Goal: Task Accomplishment & Management: Complete application form

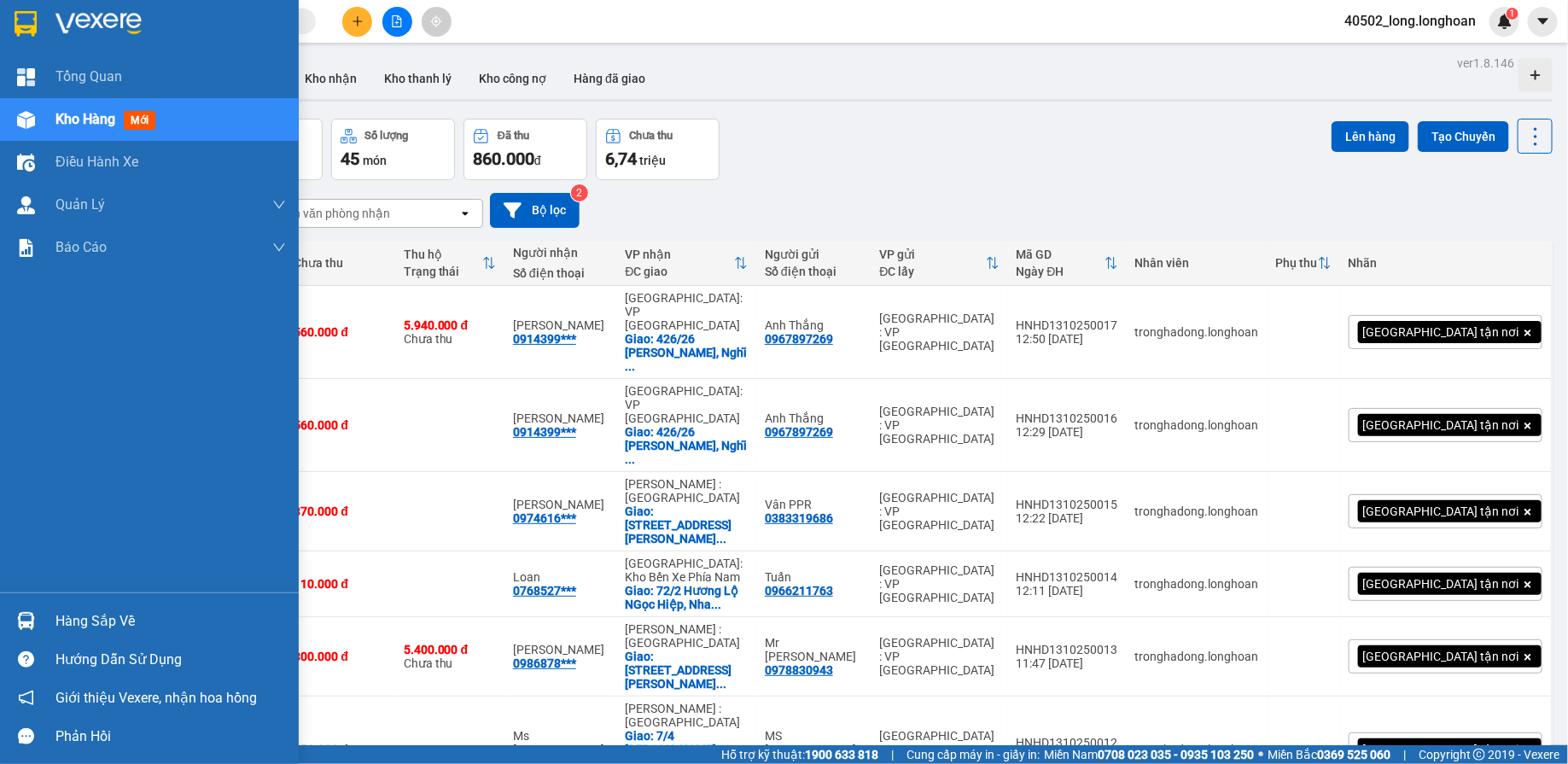
click at [38, 26] on div at bounding box center [25, 23] width 30 height 30
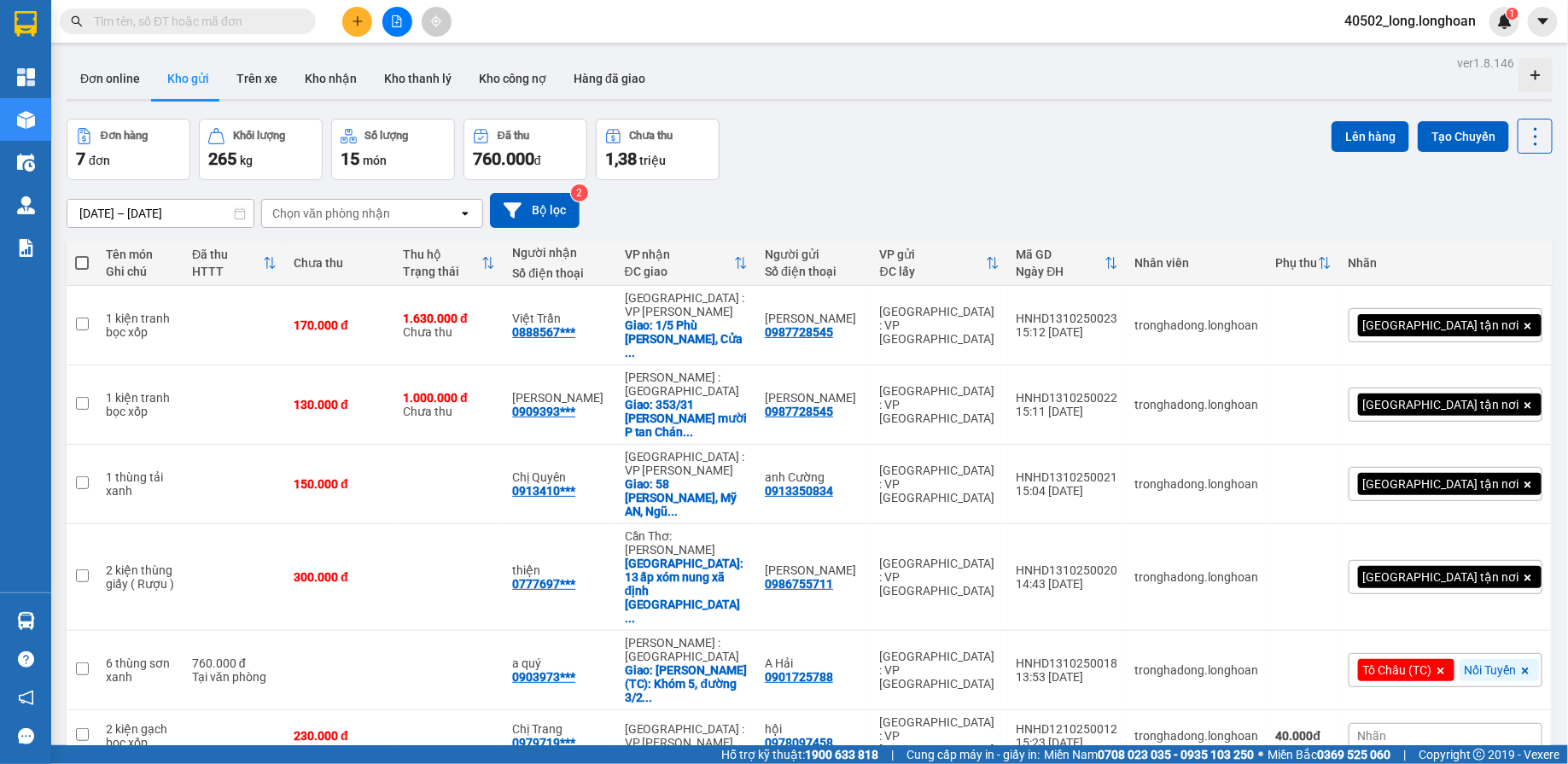
click at [403, 23] on button at bounding box center [397, 22] width 30 height 30
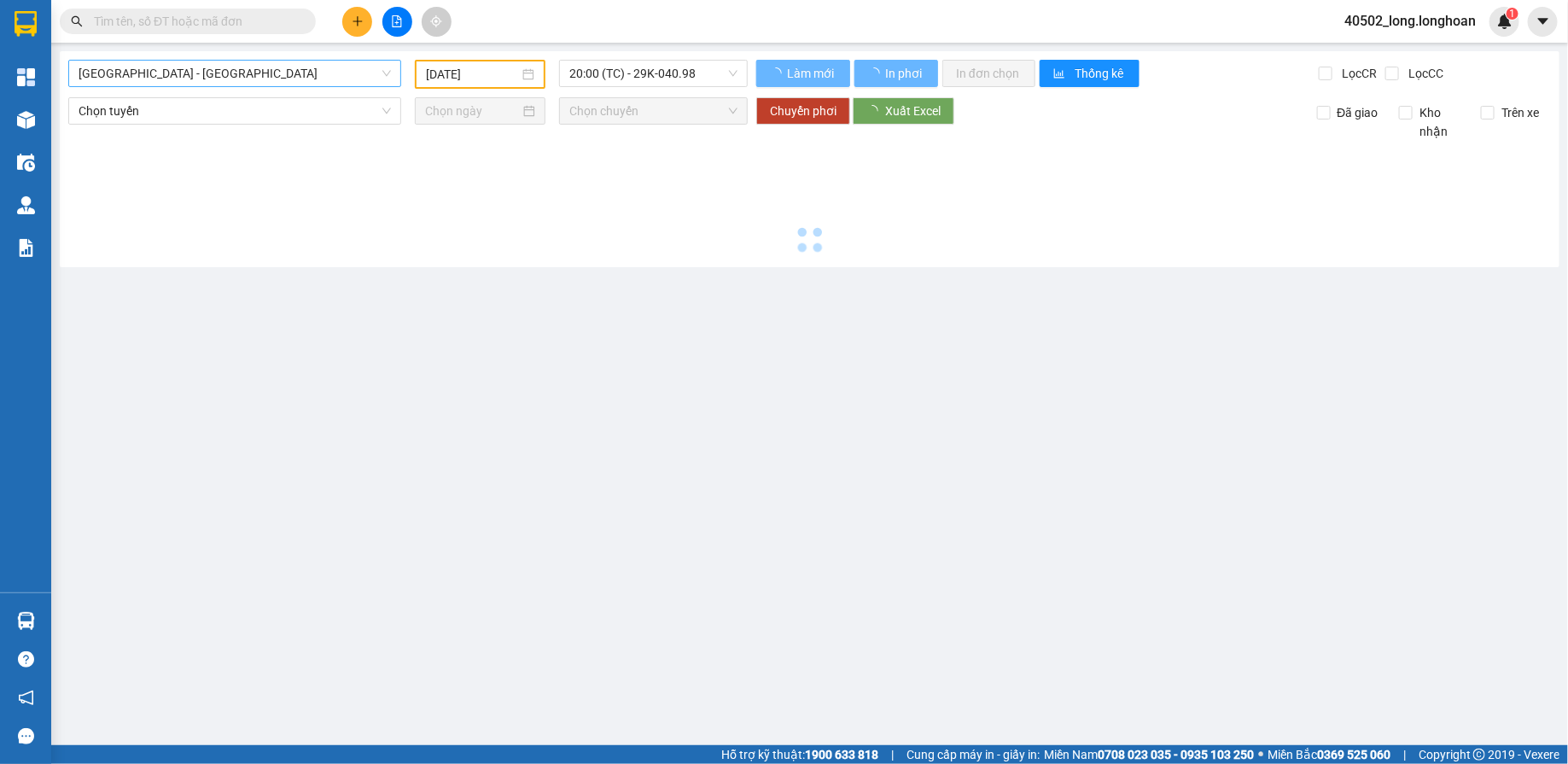
type input "[DATE]"
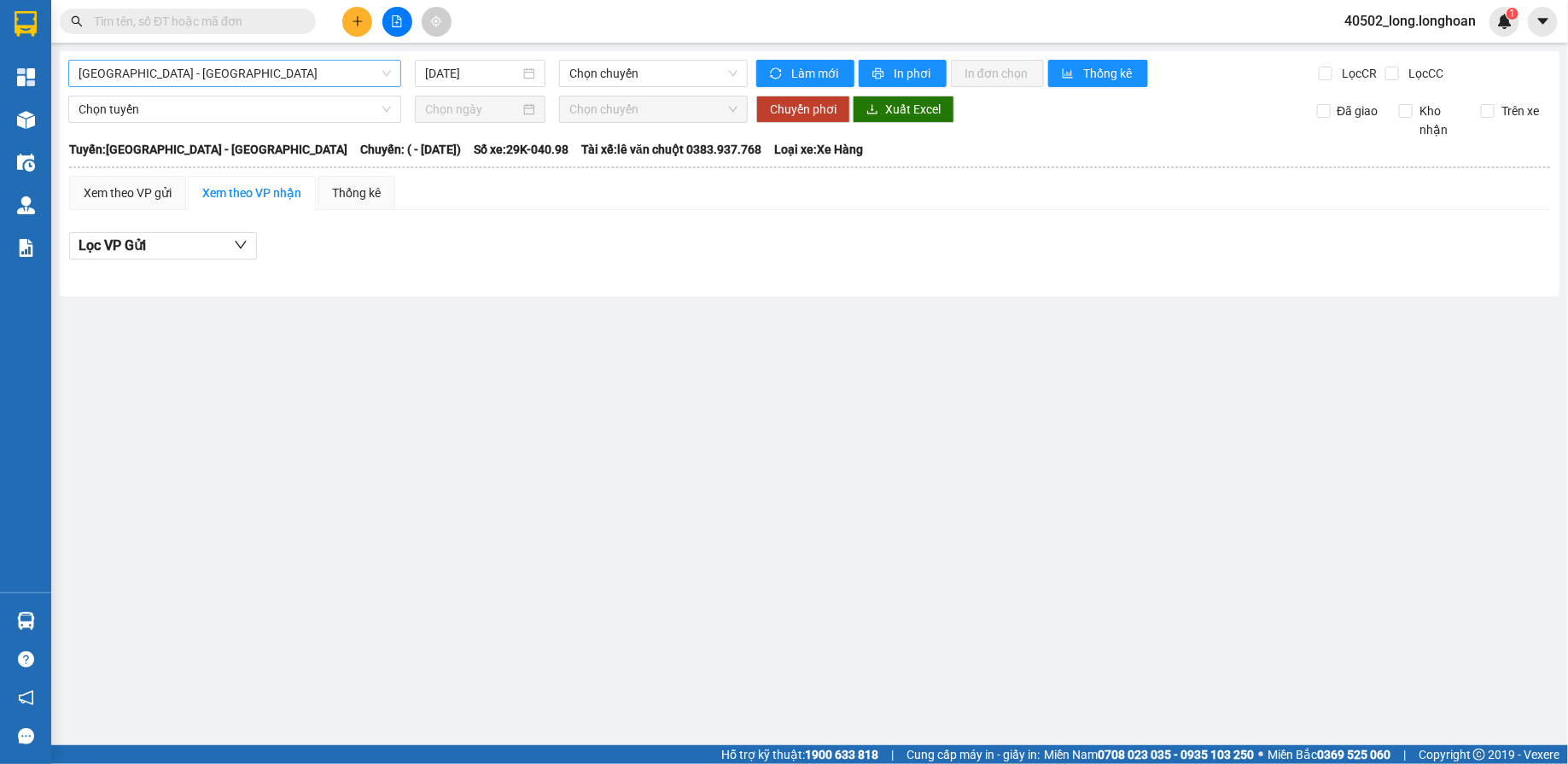
click at [239, 70] on span "[GEOGRAPHIC_DATA] - [GEOGRAPHIC_DATA]" at bounding box center [235, 73] width 313 height 25
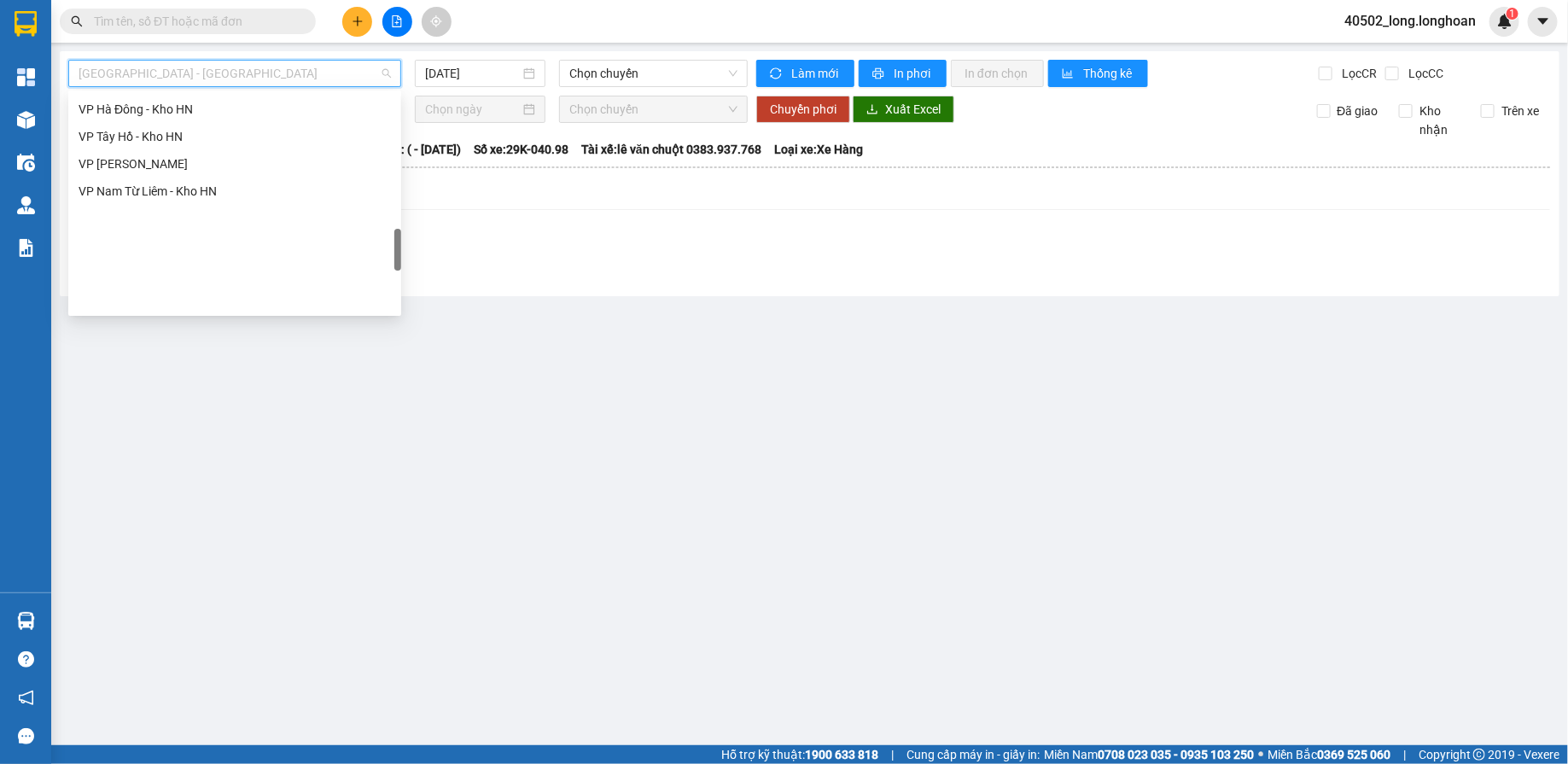
scroll to position [1201, 0]
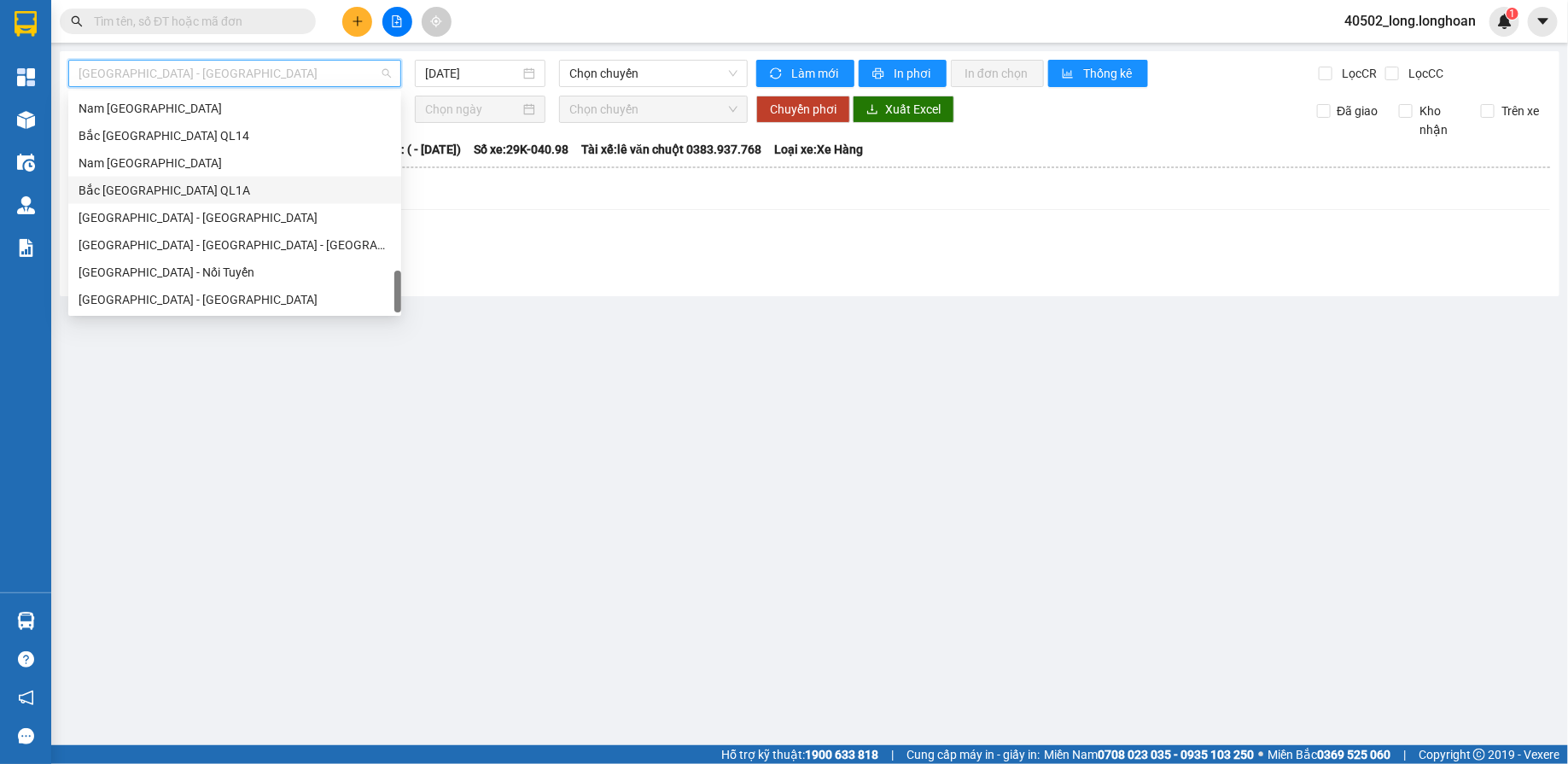
click at [201, 191] on div "Bắc [GEOGRAPHIC_DATA] QL1A" at bounding box center [235, 190] width 313 height 19
type input "[DATE]"
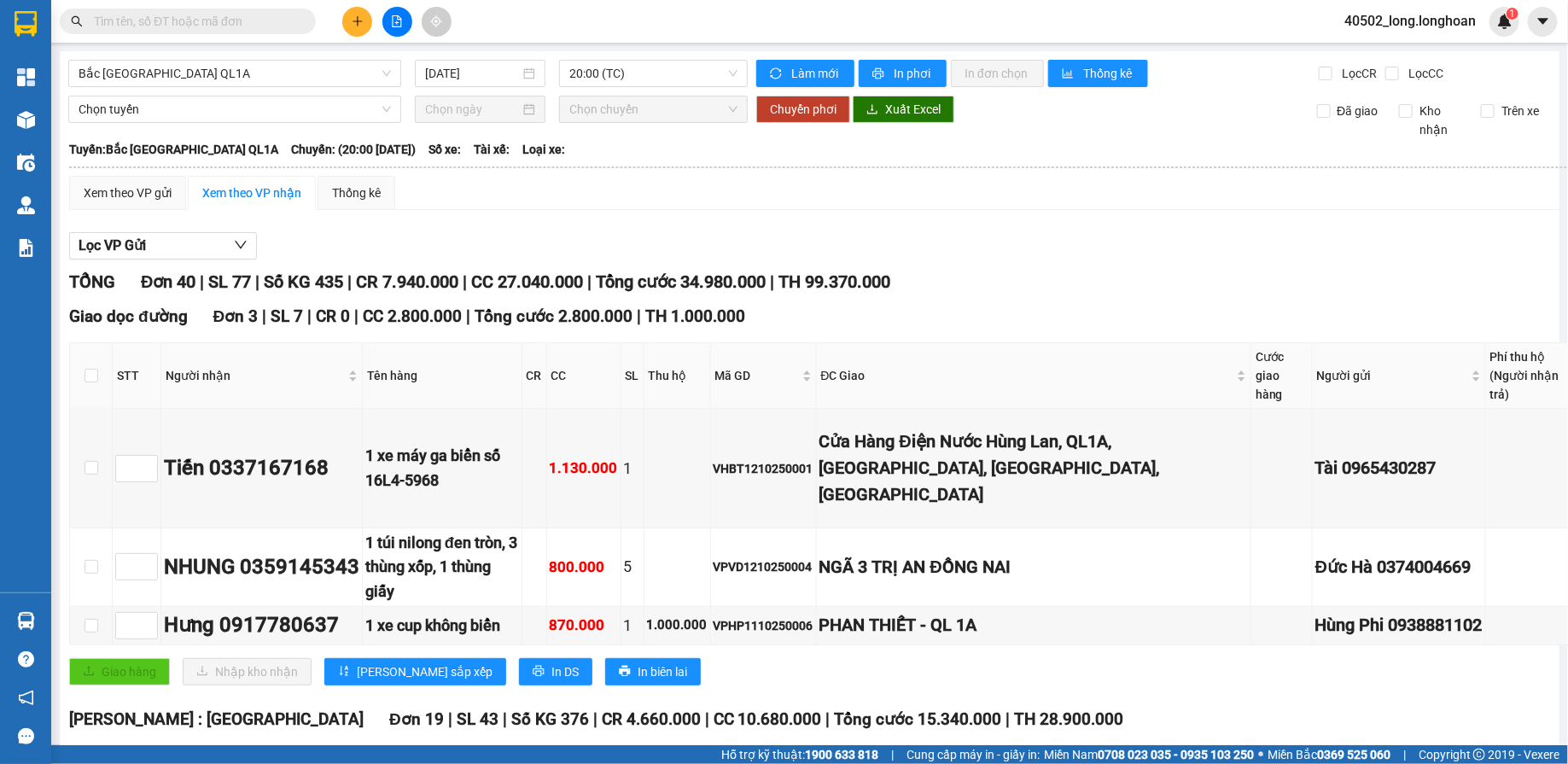
click at [688, 160] on th at bounding box center [923, 167] width 1709 height 15
click at [658, 78] on span "20:00 (TC)" at bounding box center [653, 73] width 168 height 25
click at [692, 161] on th at bounding box center [923, 167] width 1709 height 15
click at [658, 79] on span "20:00 (TC)" at bounding box center [653, 73] width 168 height 25
click at [339, 82] on span "Bắc [GEOGRAPHIC_DATA] QL1A" at bounding box center [235, 73] width 313 height 25
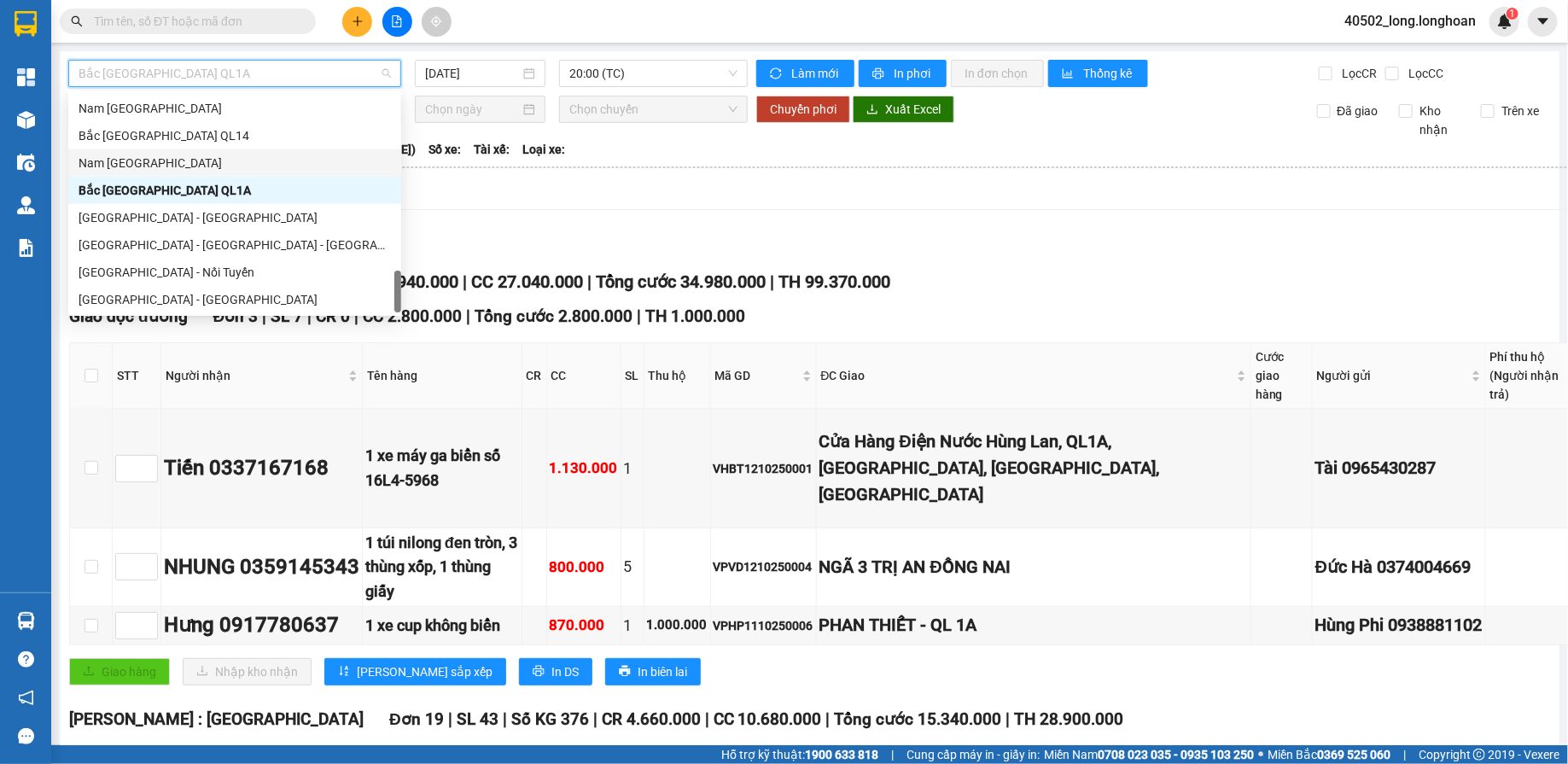
click at [228, 150] on div "Nam [GEOGRAPHIC_DATA]" at bounding box center [235, 163] width 333 height 27
type input "[DATE]"
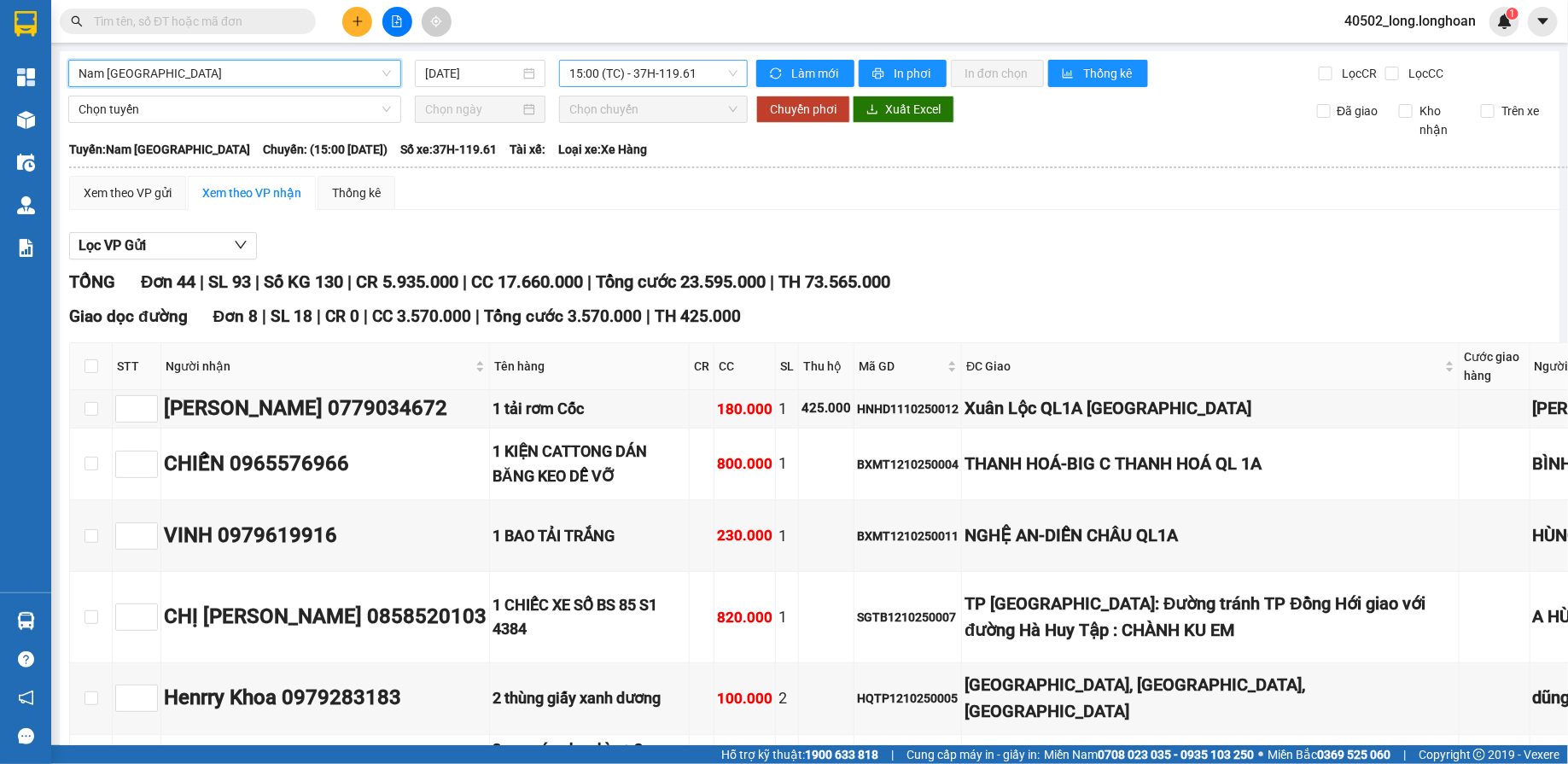
click at [606, 81] on span "15:00 (TC) - 37H-119.61" at bounding box center [653, 73] width 168 height 25
click at [723, 243] on div "Lọc VP Gửi" at bounding box center [1062, 246] width 1986 height 28
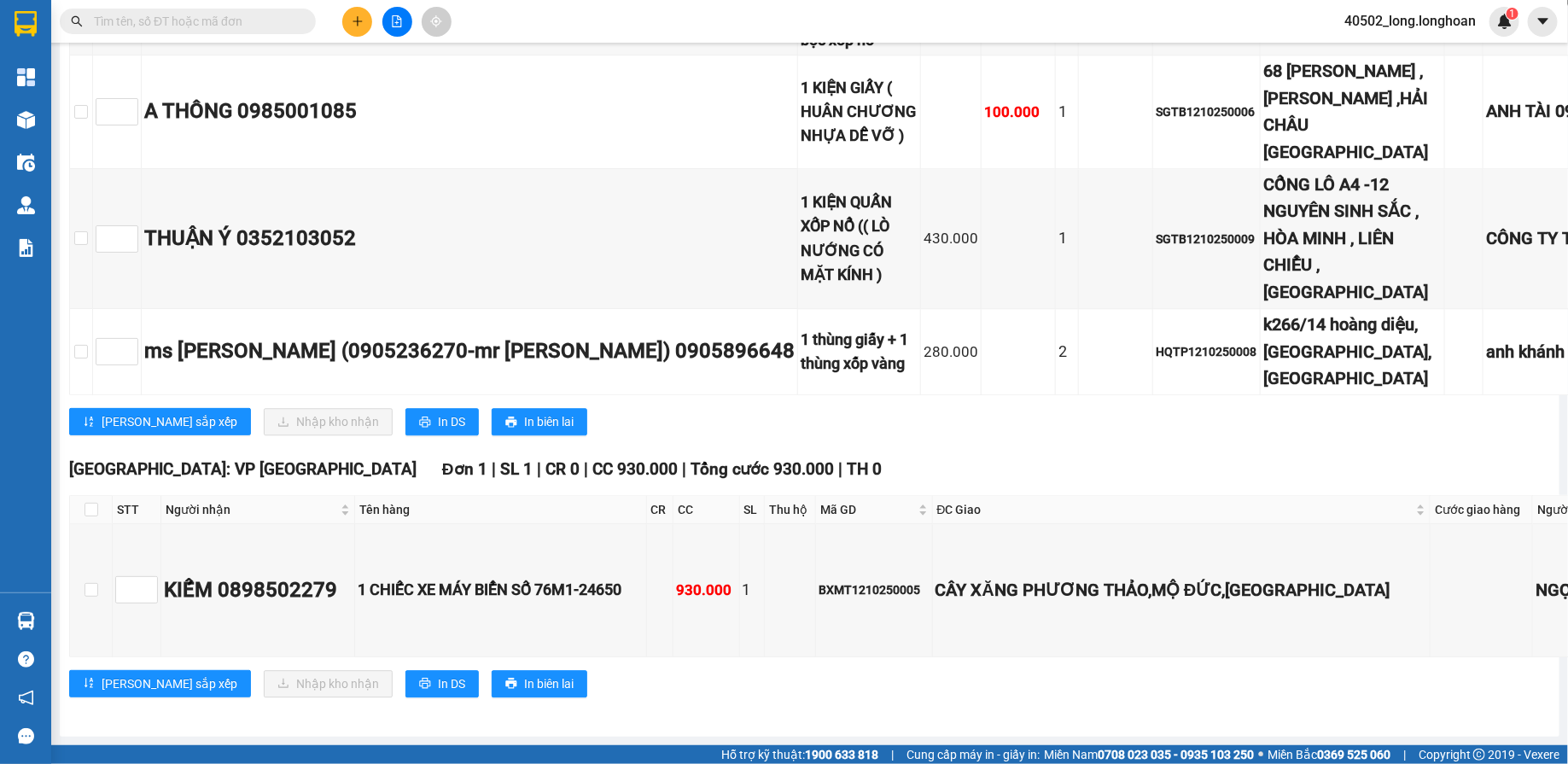
scroll to position [6281, 0]
click at [816, 612] on td "BXMT1210250005" at bounding box center [873, 590] width 117 height 132
click at [818, 599] on div "BXMT1210250005" at bounding box center [873, 590] width 110 height 19
copy div "BXMT1210250005"
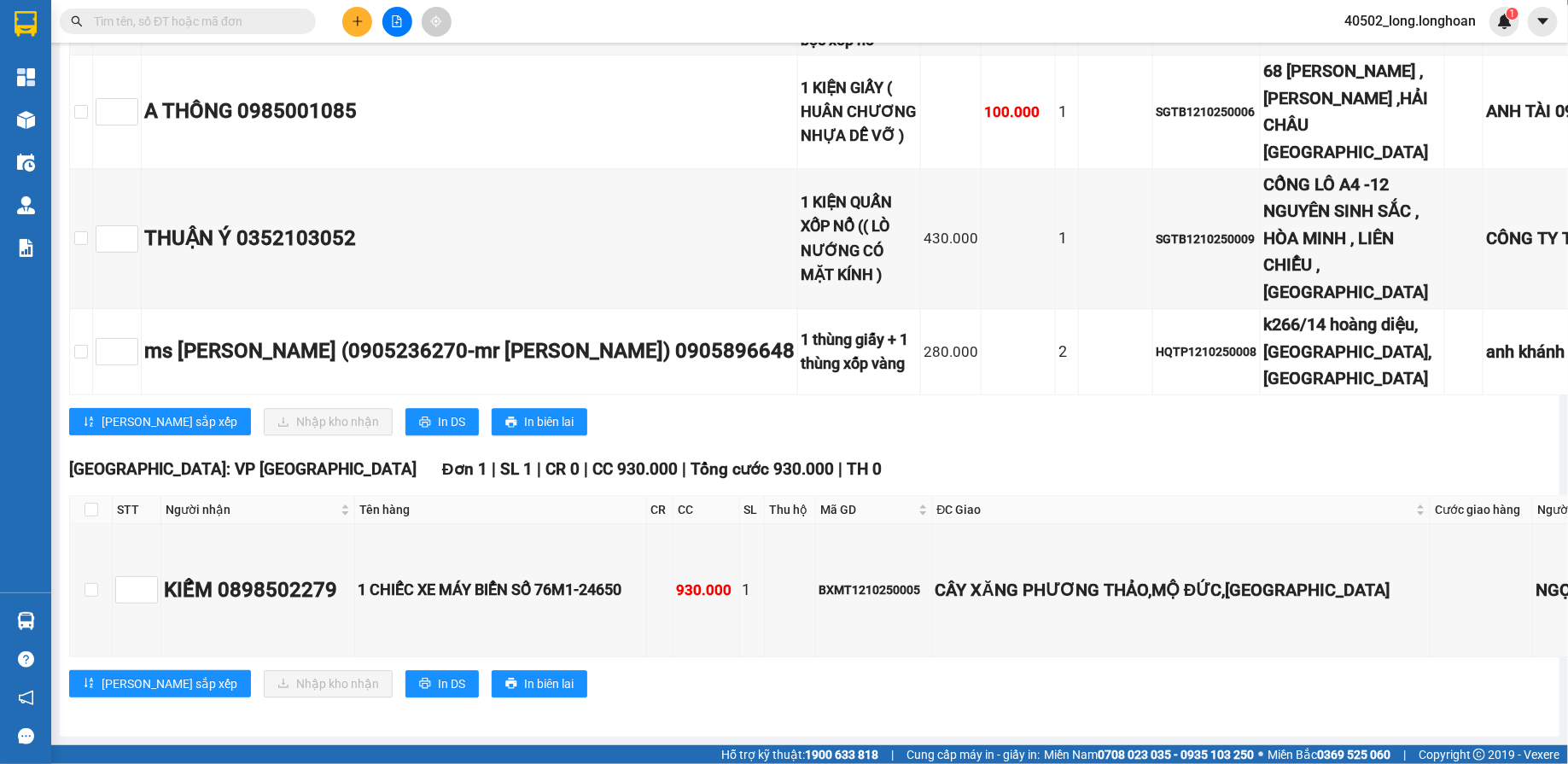
click at [275, 19] on input "text" at bounding box center [194, 21] width 201 height 19
paste input "BXMT1210250005"
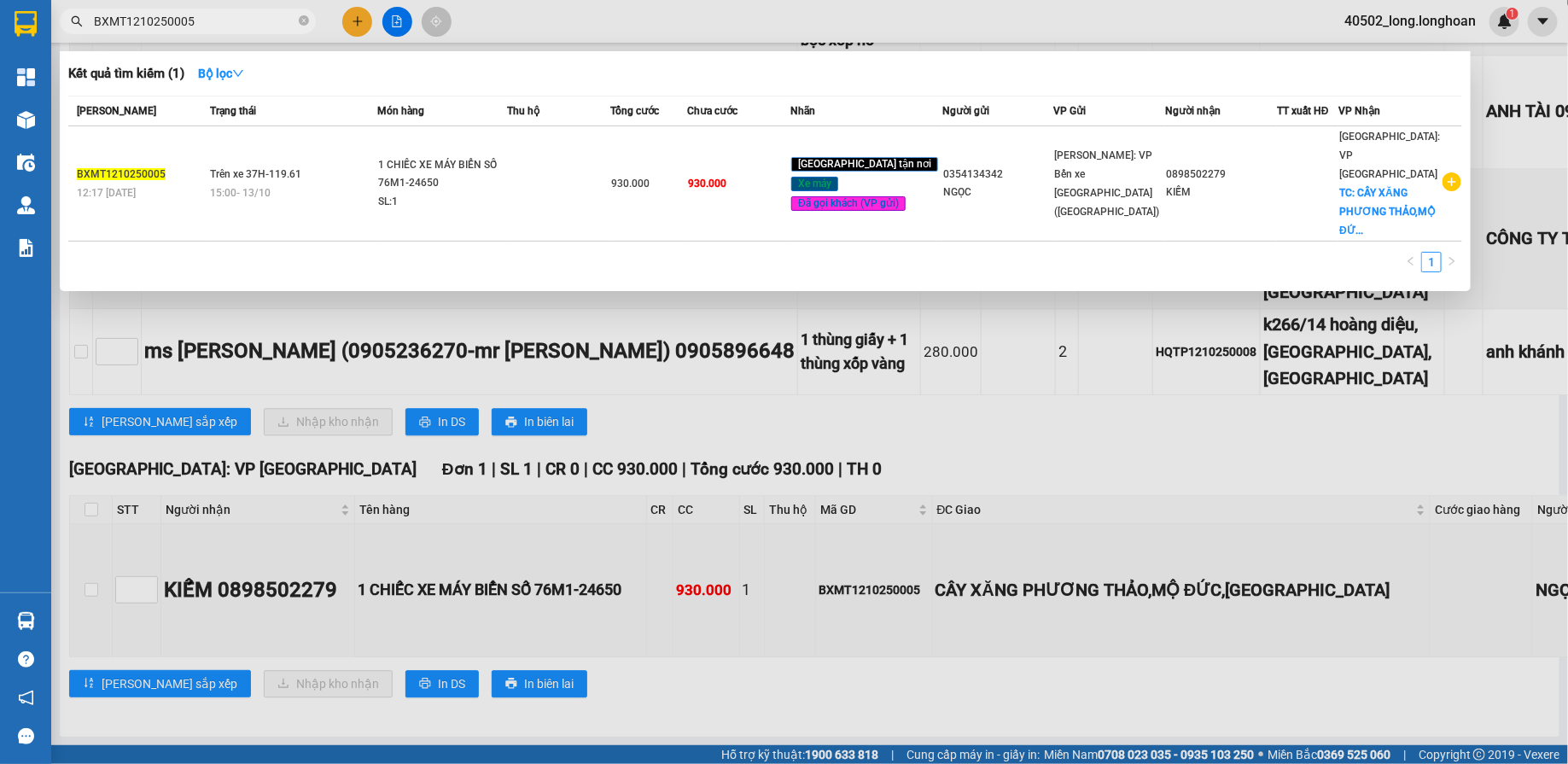
type input "BXMT1210250005"
click at [664, 179] on div "930.000" at bounding box center [649, 183] width 75 height 19
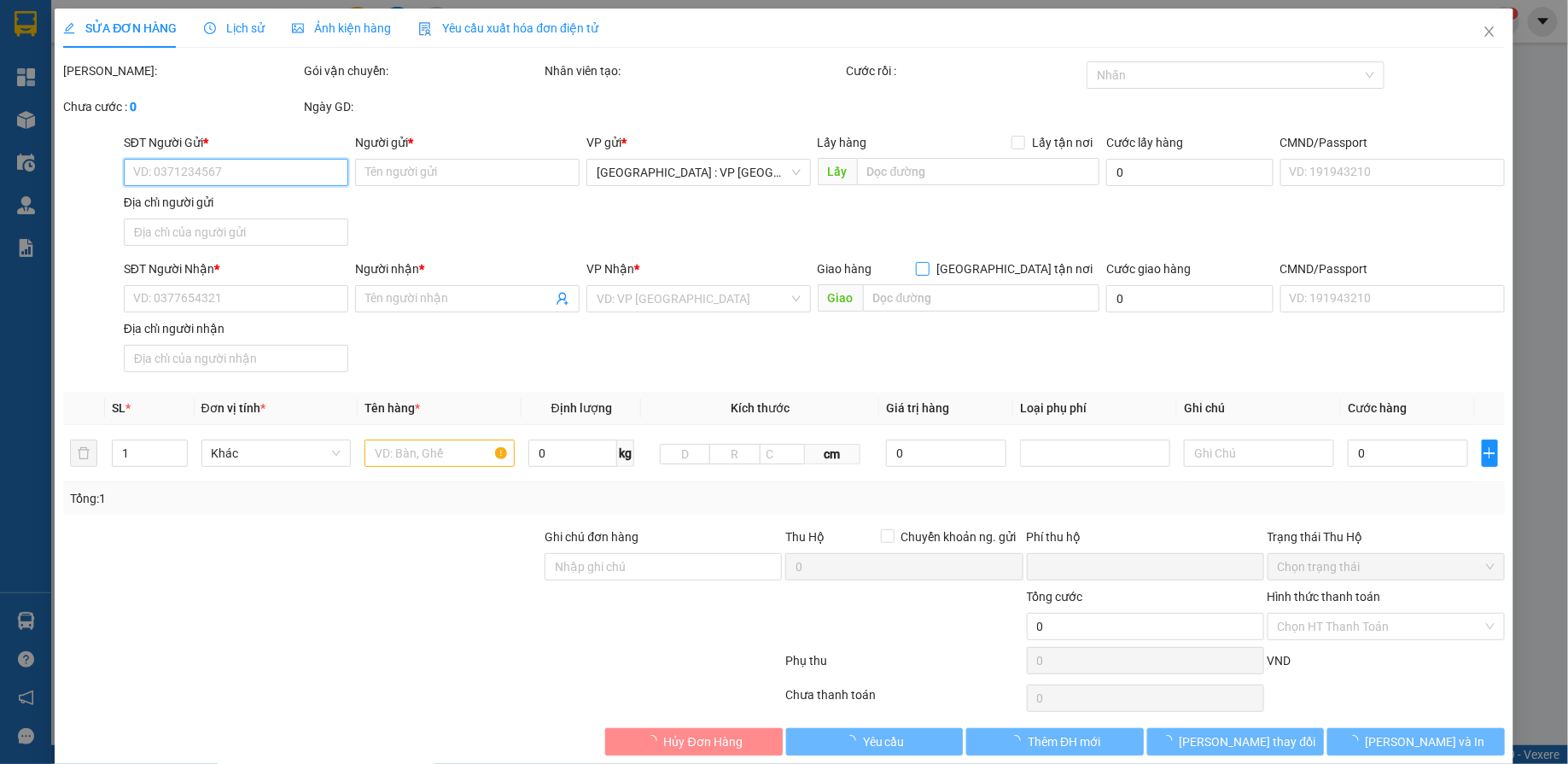
type input "0354134342"
type input "NGỌC"
type input "0898502279"
type input "KIẾM"
checkbox input "true"
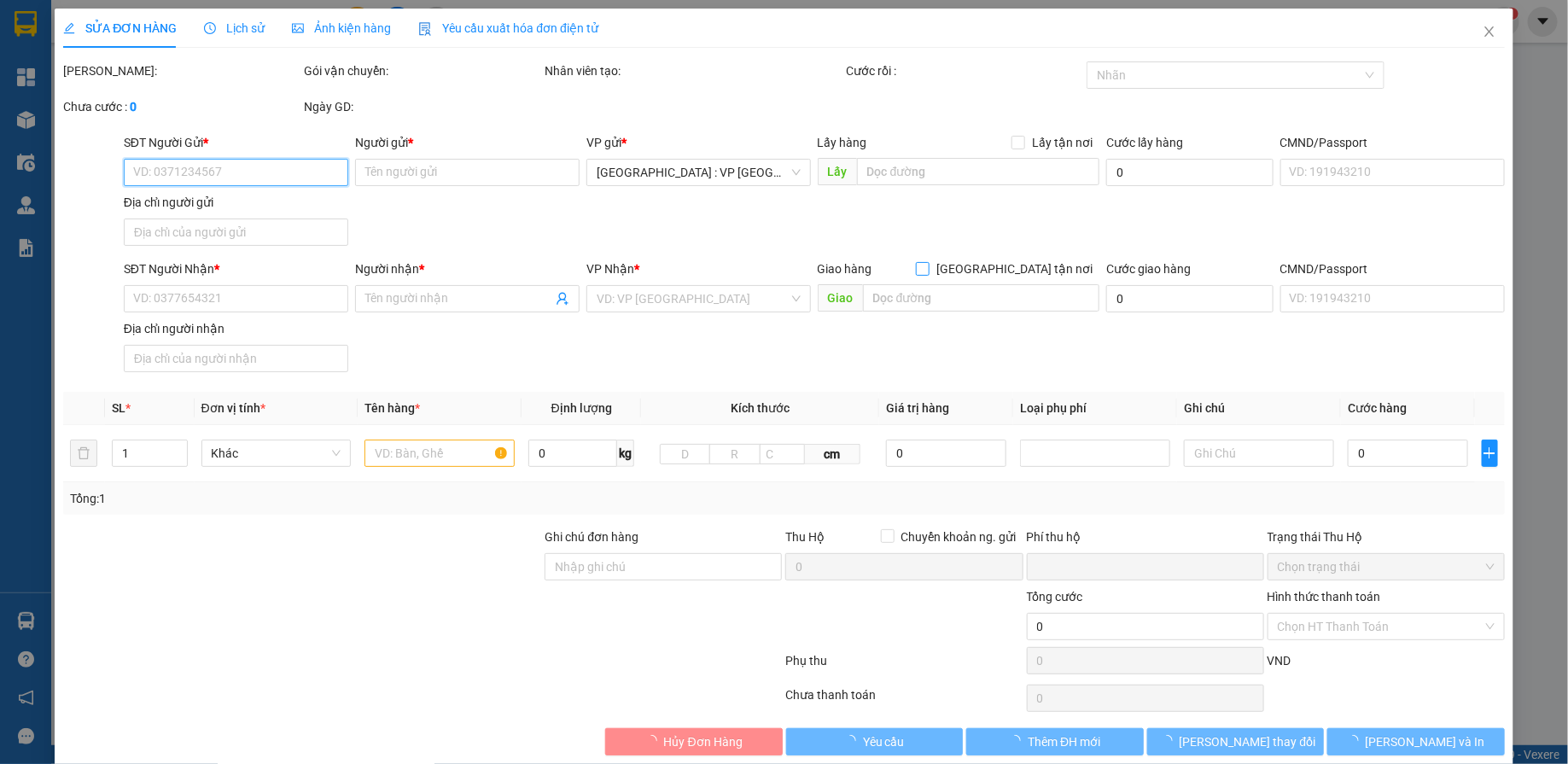
type input "CÂY XĂNG PHƯƠNG THẢO,MỘ ĐỨC,[GEOGRAPHIC_DATA]"
type input "CHÌA KHOÁ QUẤN TAY LÁI ,CAVET KHÁCH GIỮ"
type input "0"
type input "930.000"
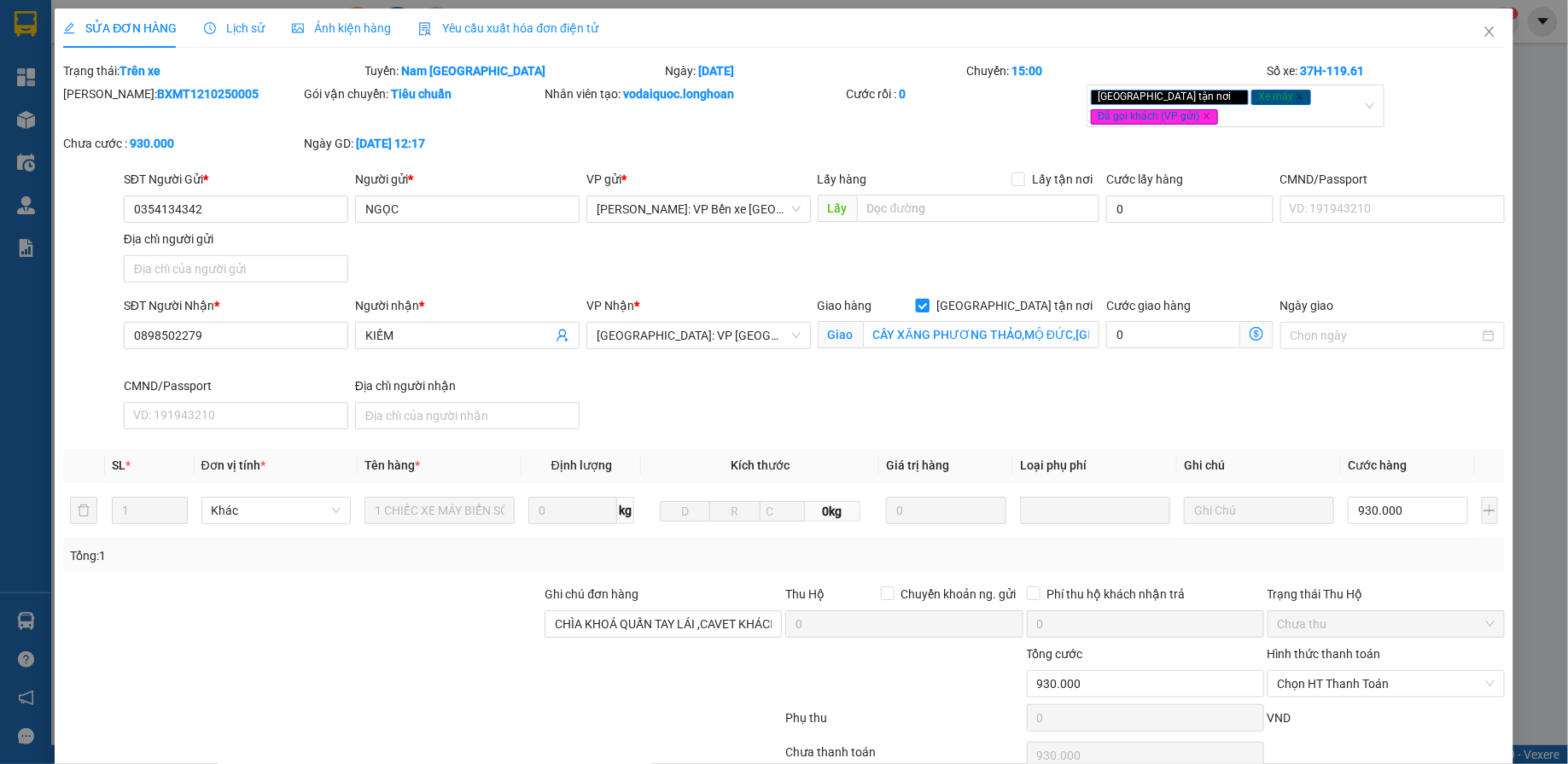
click at [1026, 296] on span "[GEOGRAPHIC_DATA] tận nơi" at bounding box center [1014, 305] width 170 height 19
click at [928, 299] on input "[GEOGRAPHIC_DATA] tận nơi" at bounding box center [921, 304] width 12 height 12
checkbox input "false"
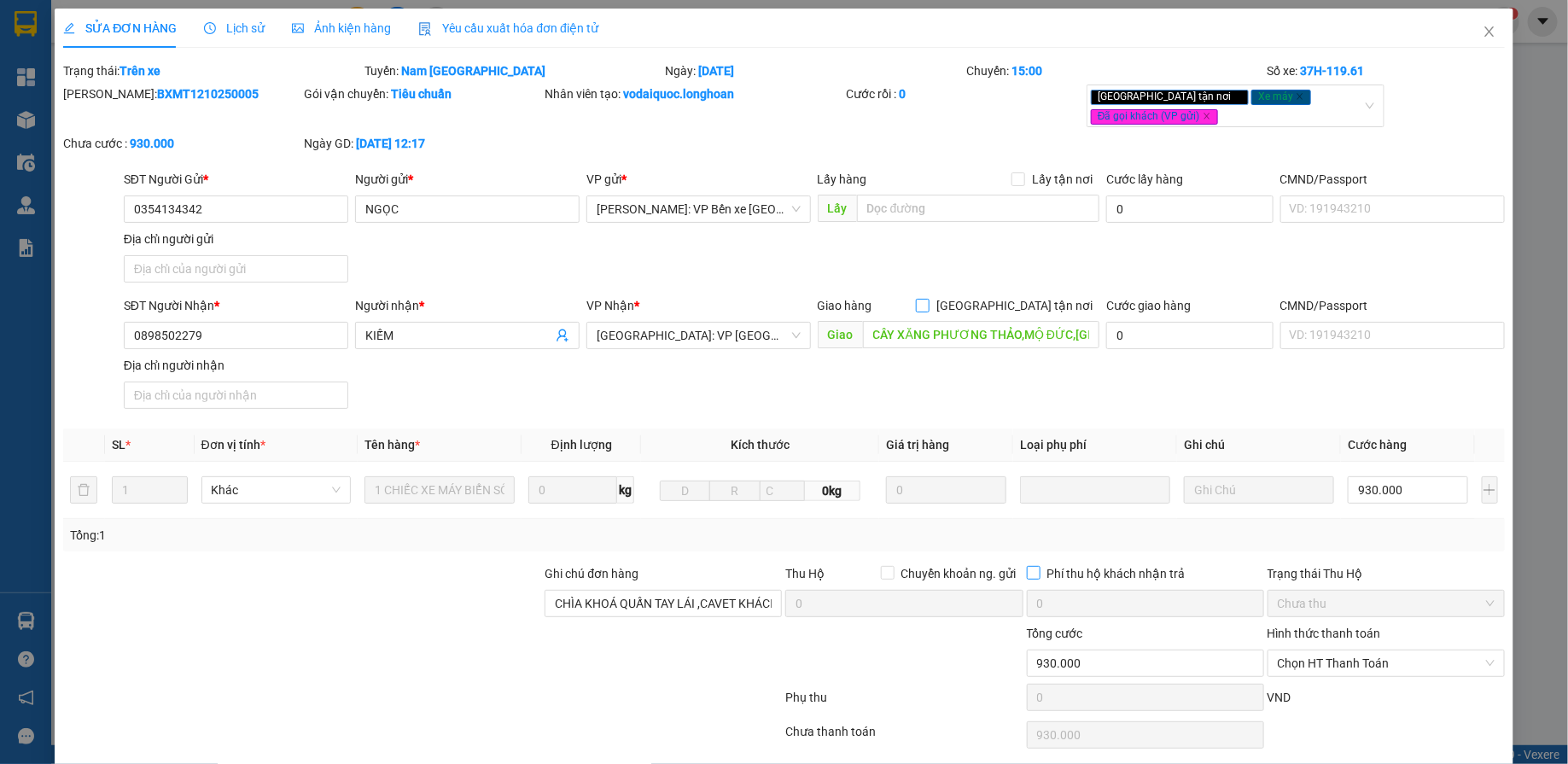
scroll to position [57, 0]
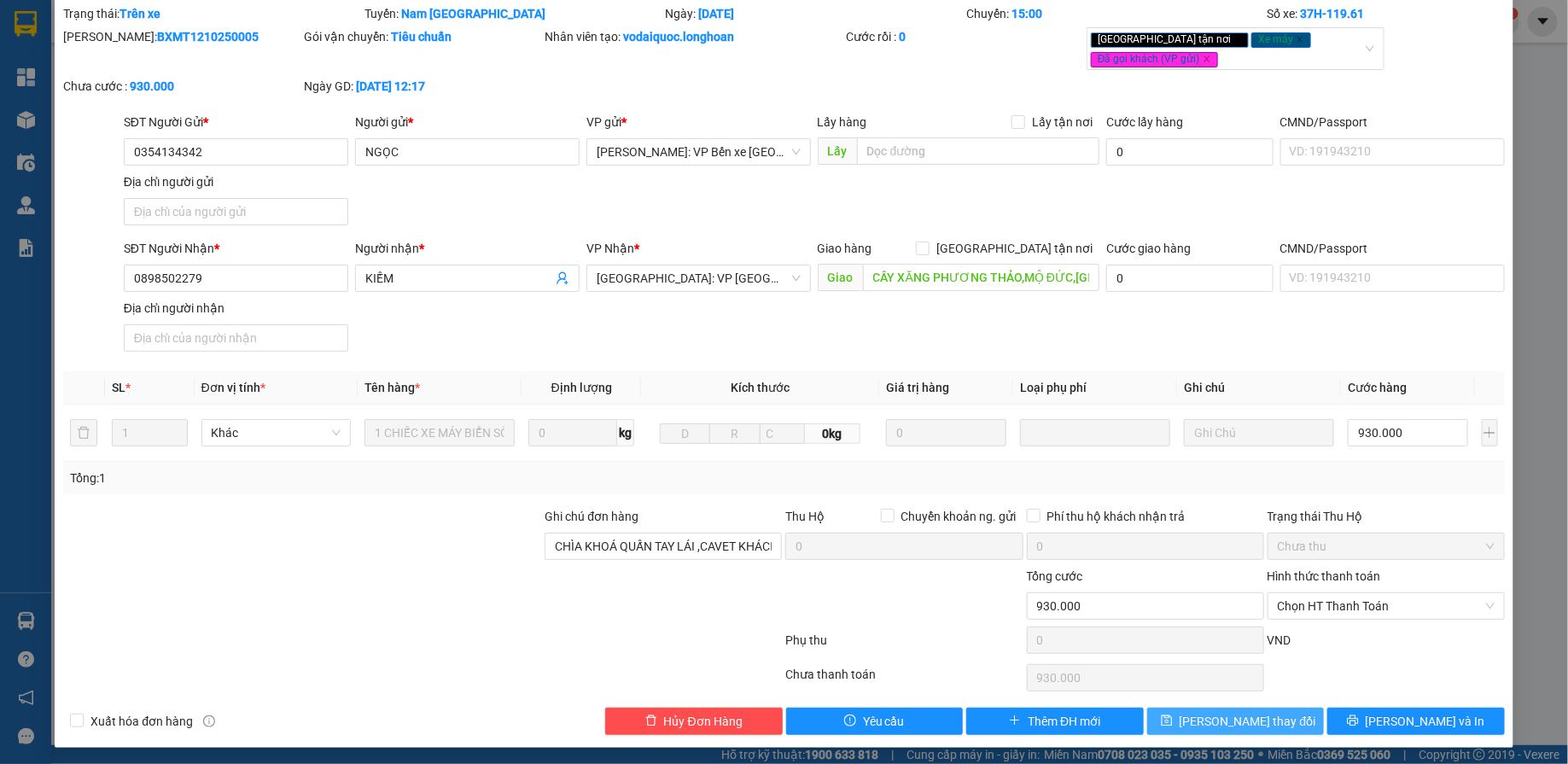
click at [1171, 721] on icon "save" at bounding box center [1166, 721] width 11 height 11
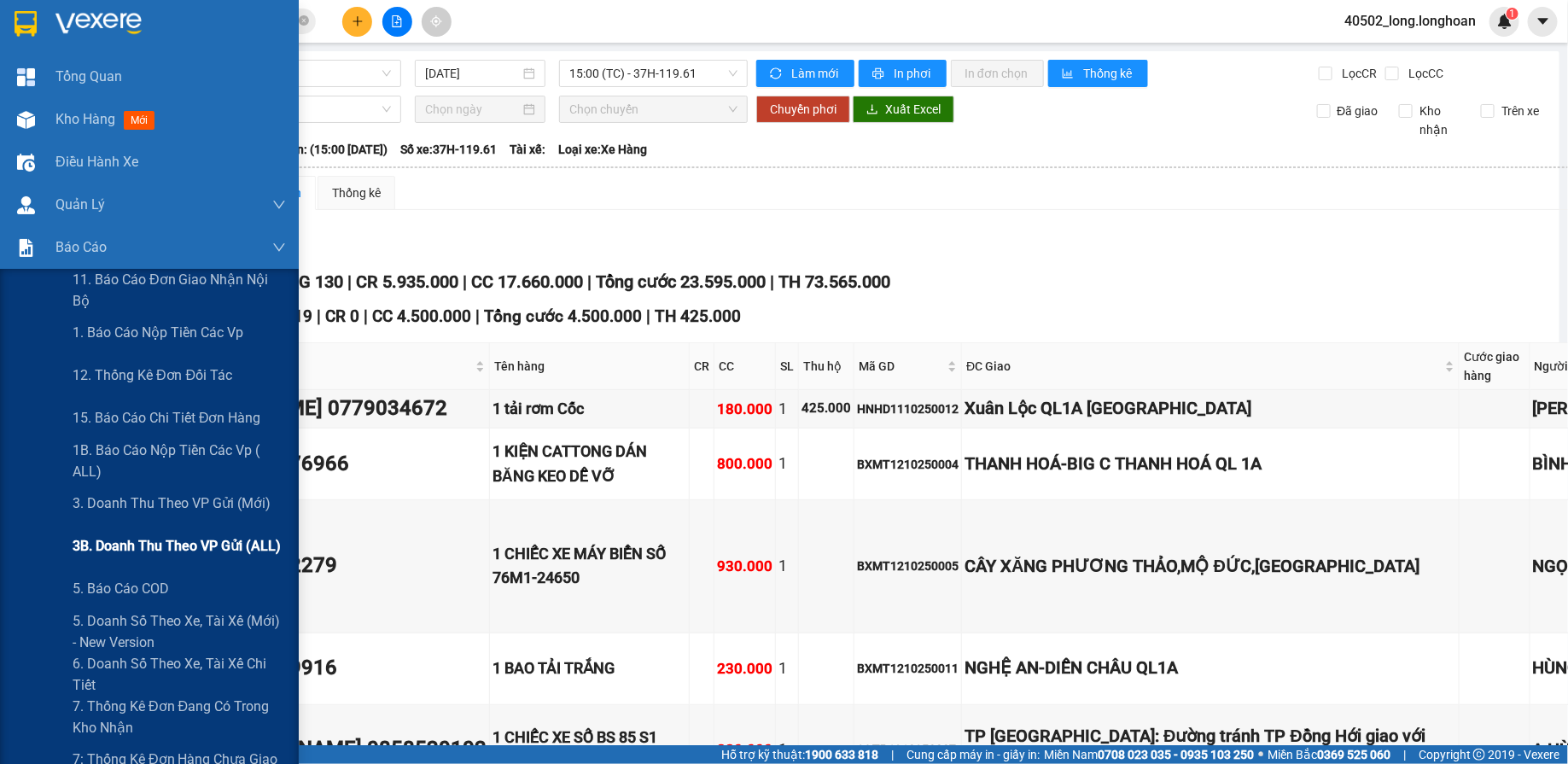
click at [195, 539] on span "3B. Doanh Thu theo VP Gửi (ALL)" at bounding box center [176, 545] width 209 height 22
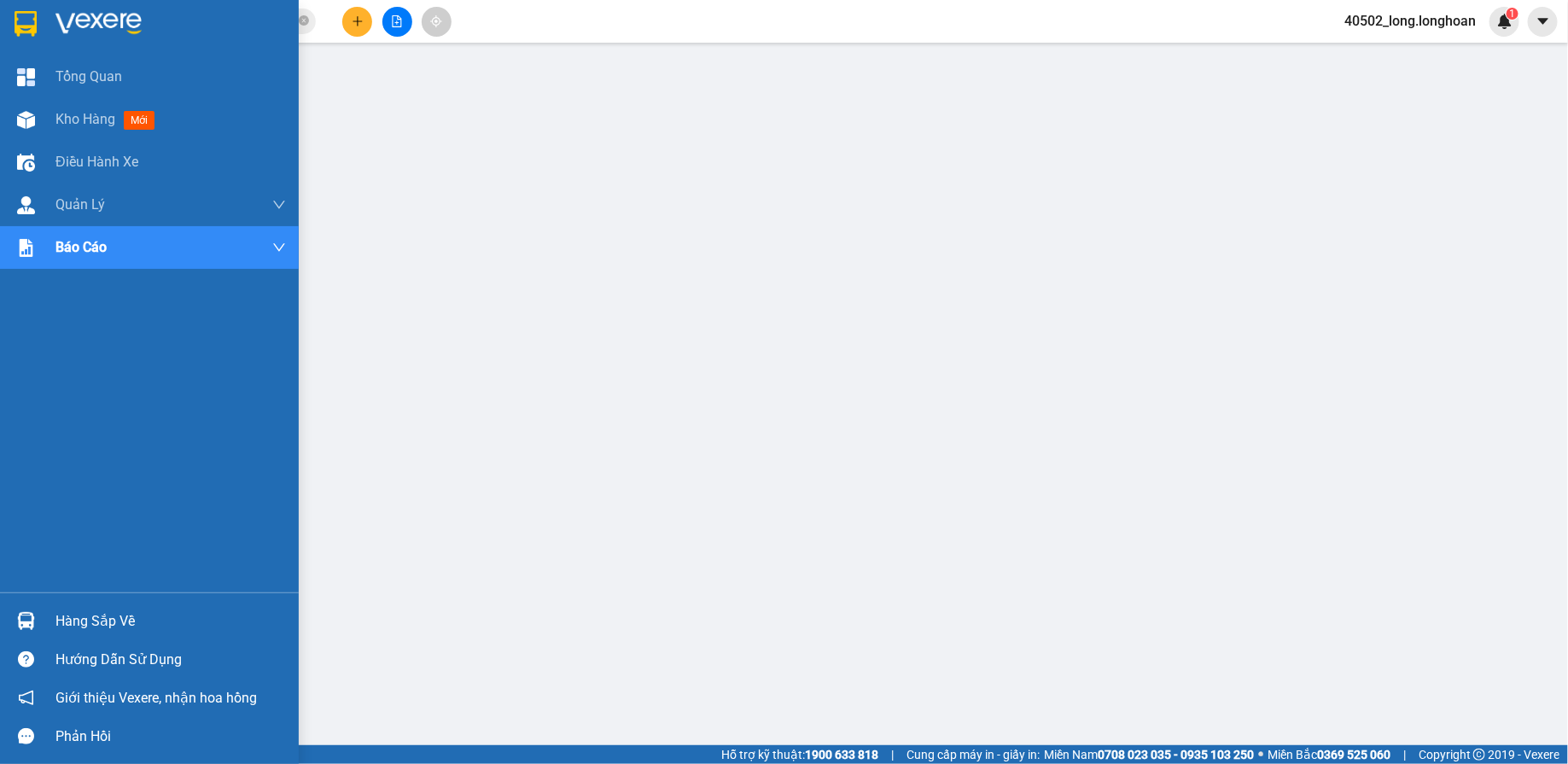
click at [32, 15] on img at bounding box center [25, 23] width 23 height 25
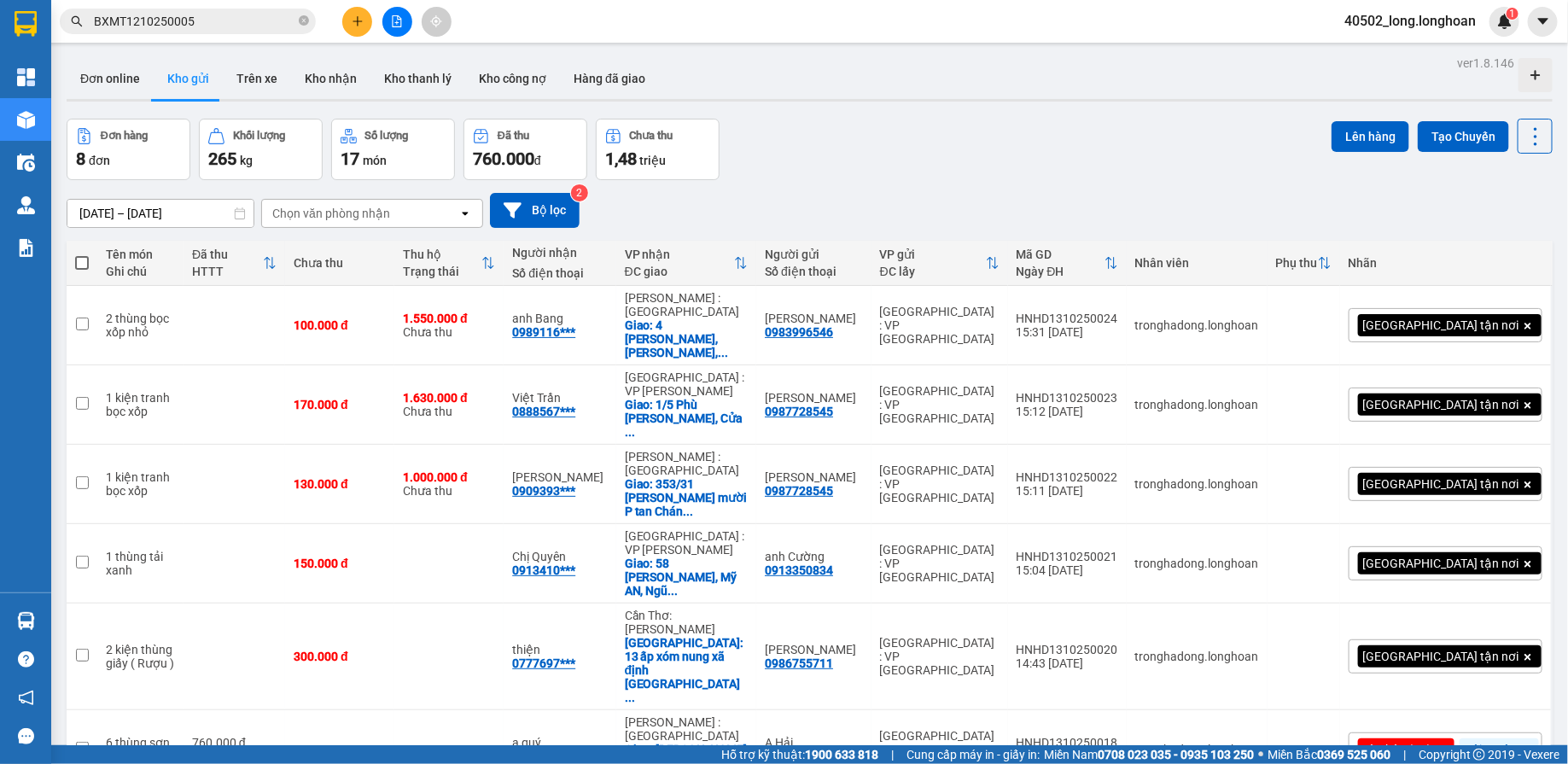
click at [61, 37] on div "Kết quả tìm kiếm ( 1 ) Bộ lọc Mã ĐH Trạng thái Món hàng Thu hộ Tổng cước Chưa c…" at bounding box center [784, 21] width 1568 height 42
click at [38, 29] on div at bounding box center [25, 23] width 30 height 30
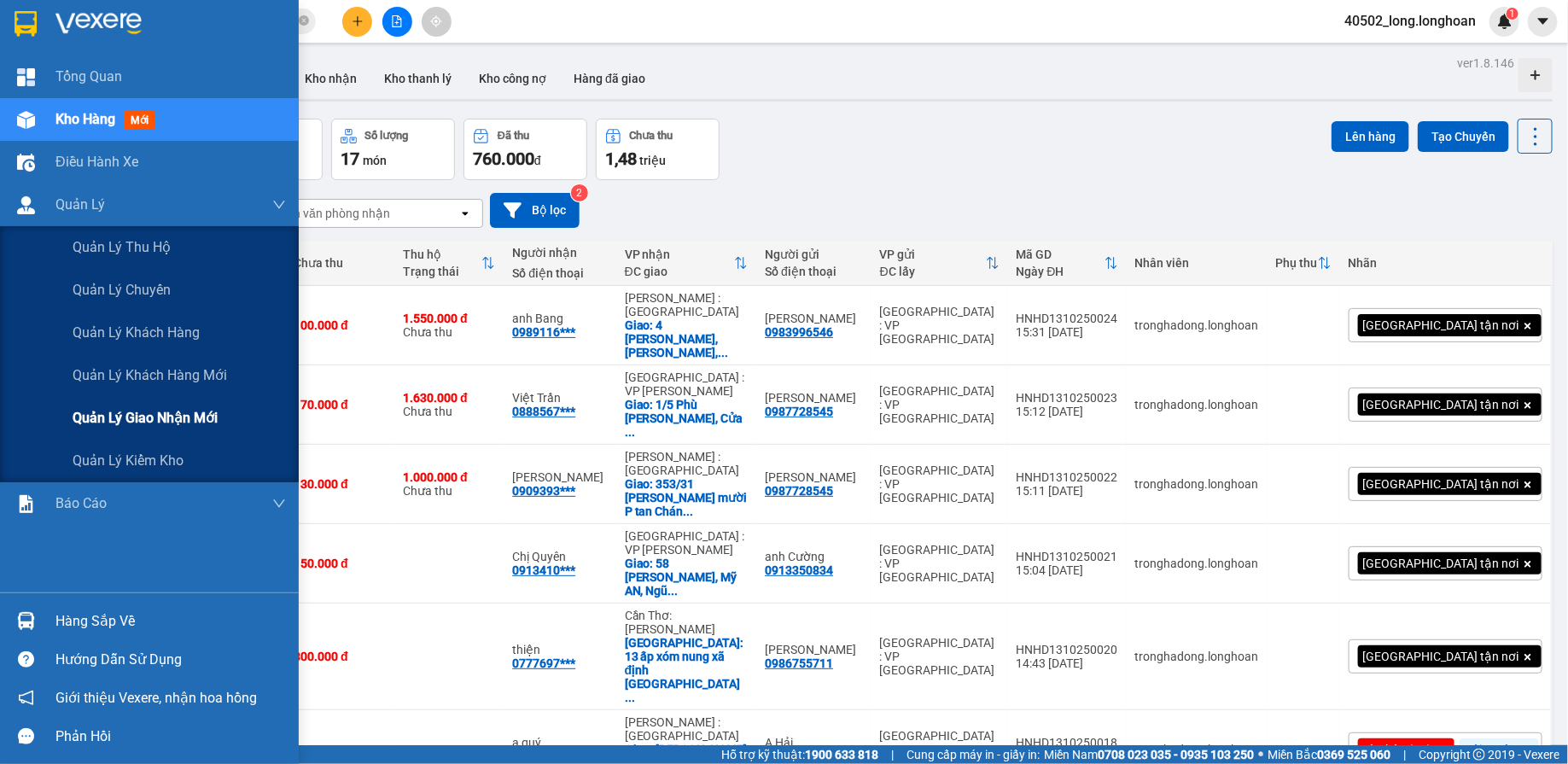
click at [180, 402] on div "Quản lý giao nhận mới" at bounding box center [179, 417] width 213 height 42
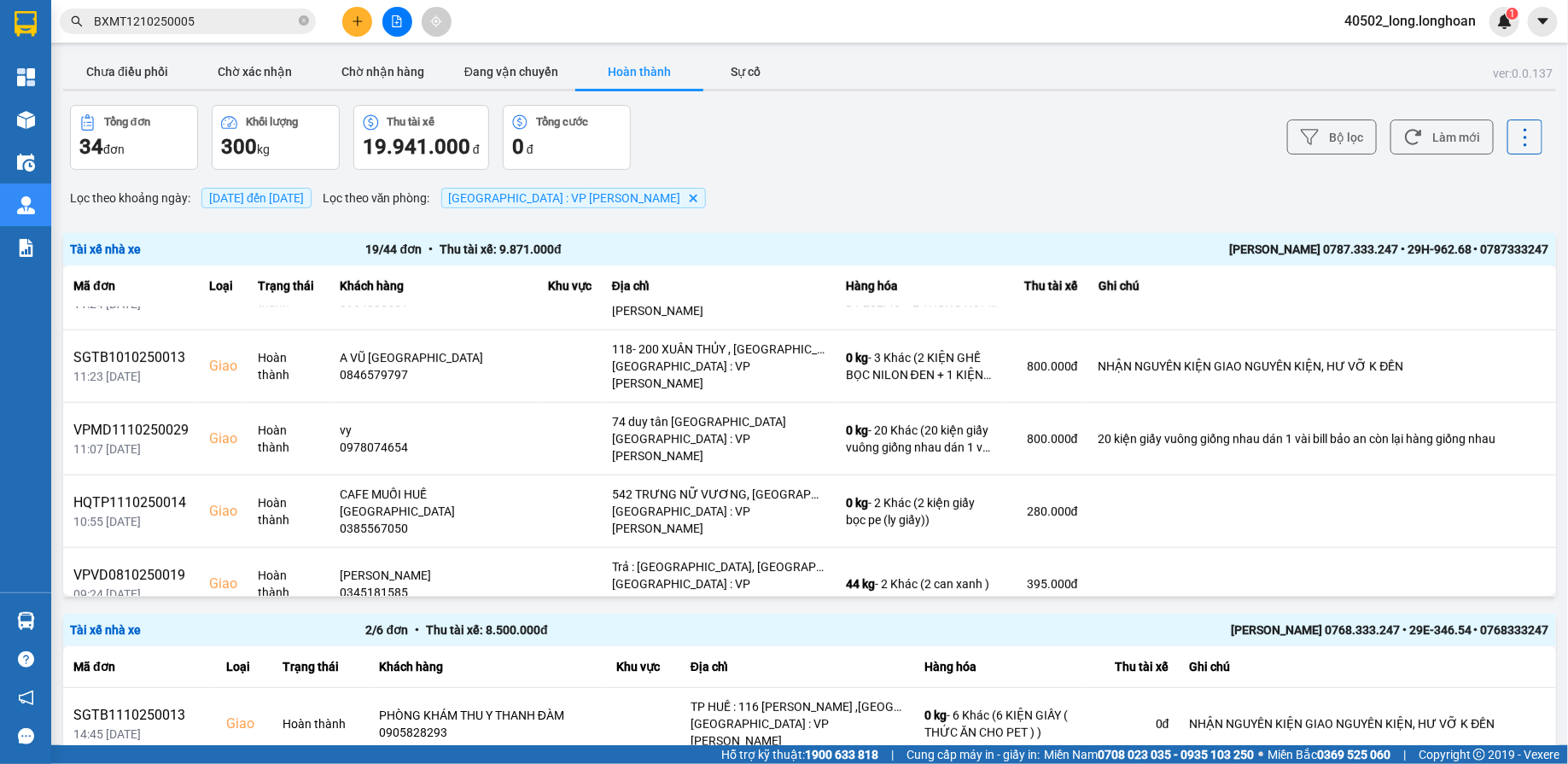
click at [688, 200] on icon "Delete" at bounding box center [693, 198] width 10 height 10
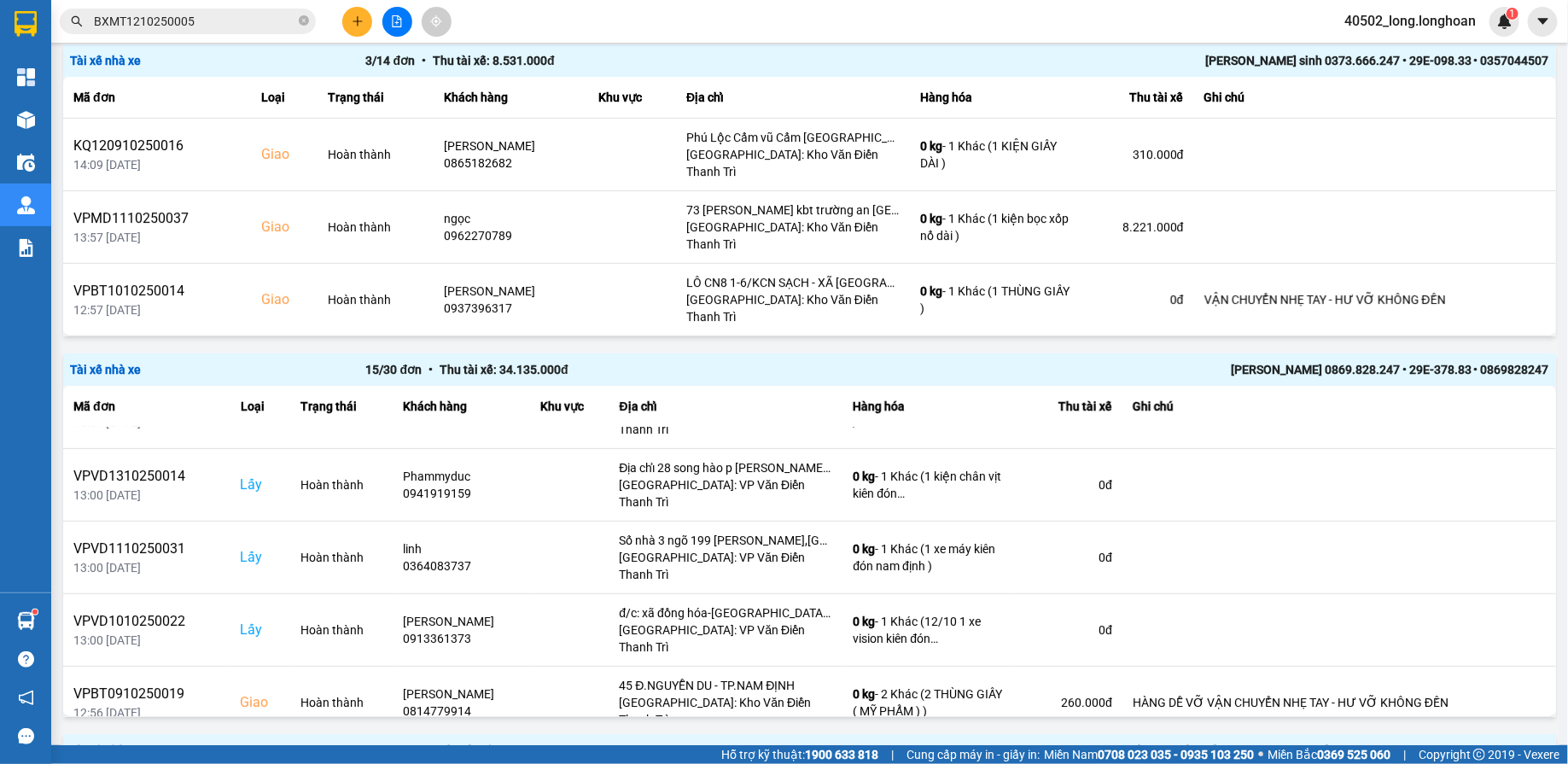
scroll to position [3051, 0]
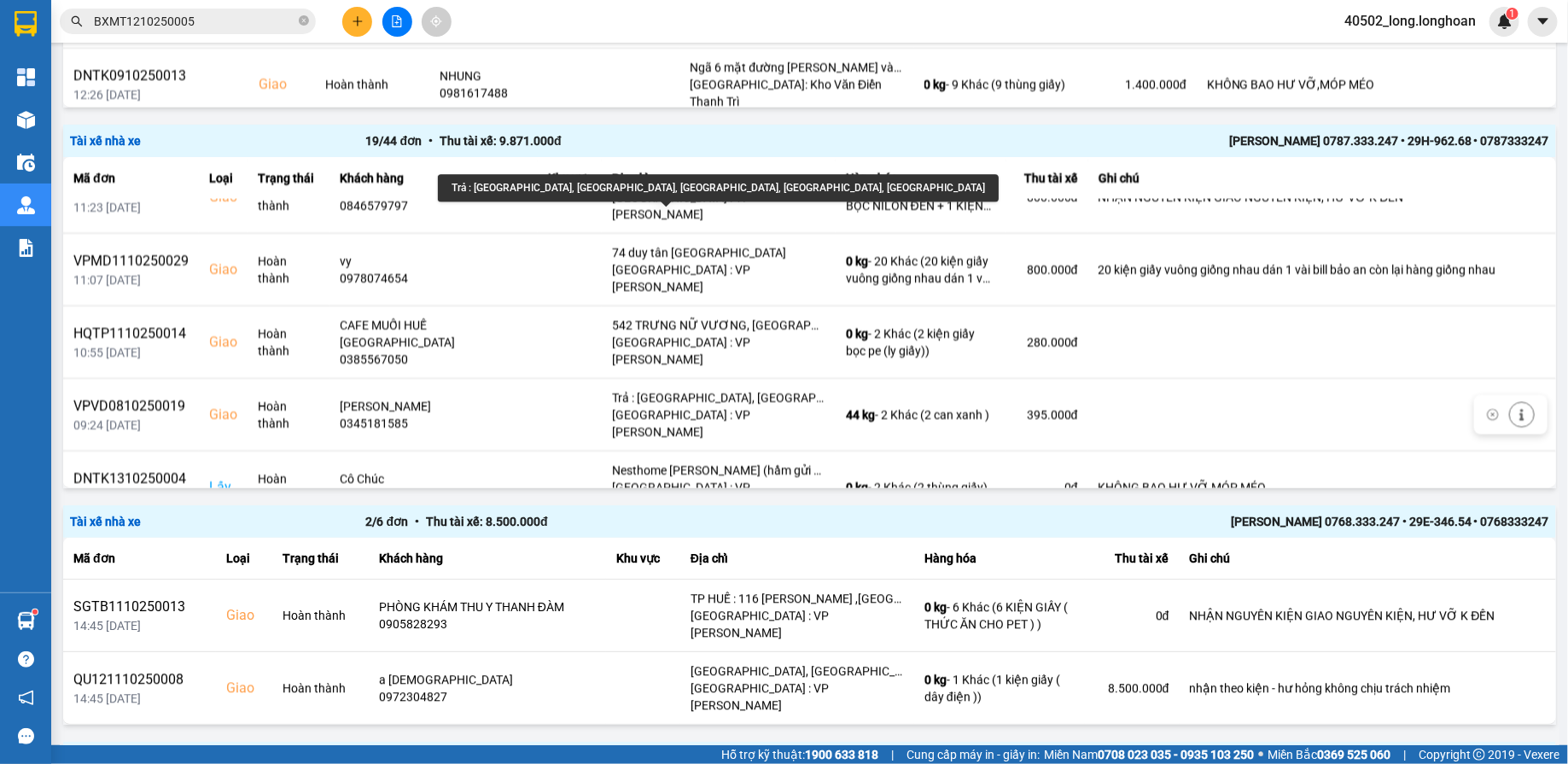
scroll to position [0, 0]
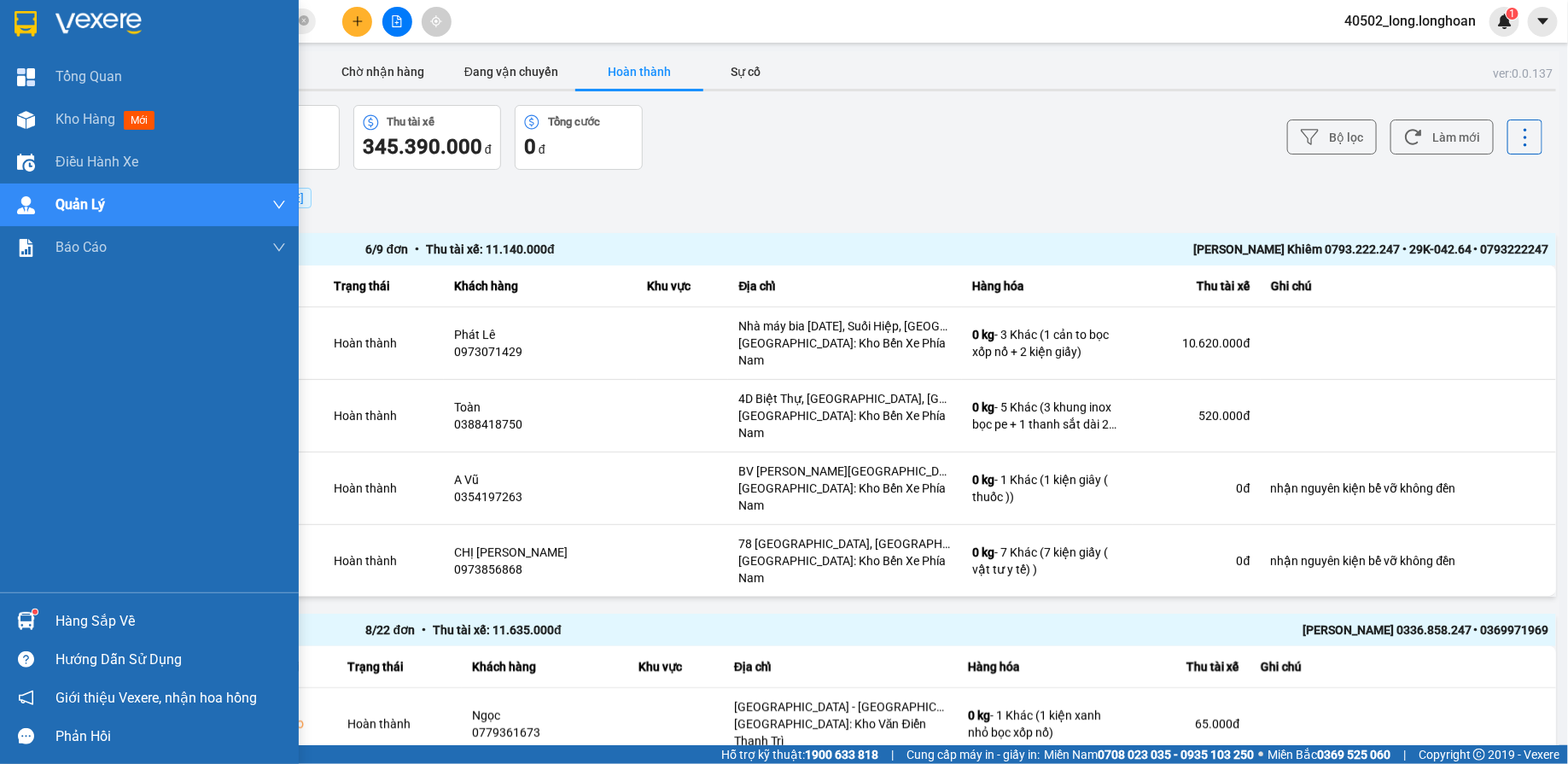
click at [48, 40] on div at bounding box center [149, 27] width 299 height 55
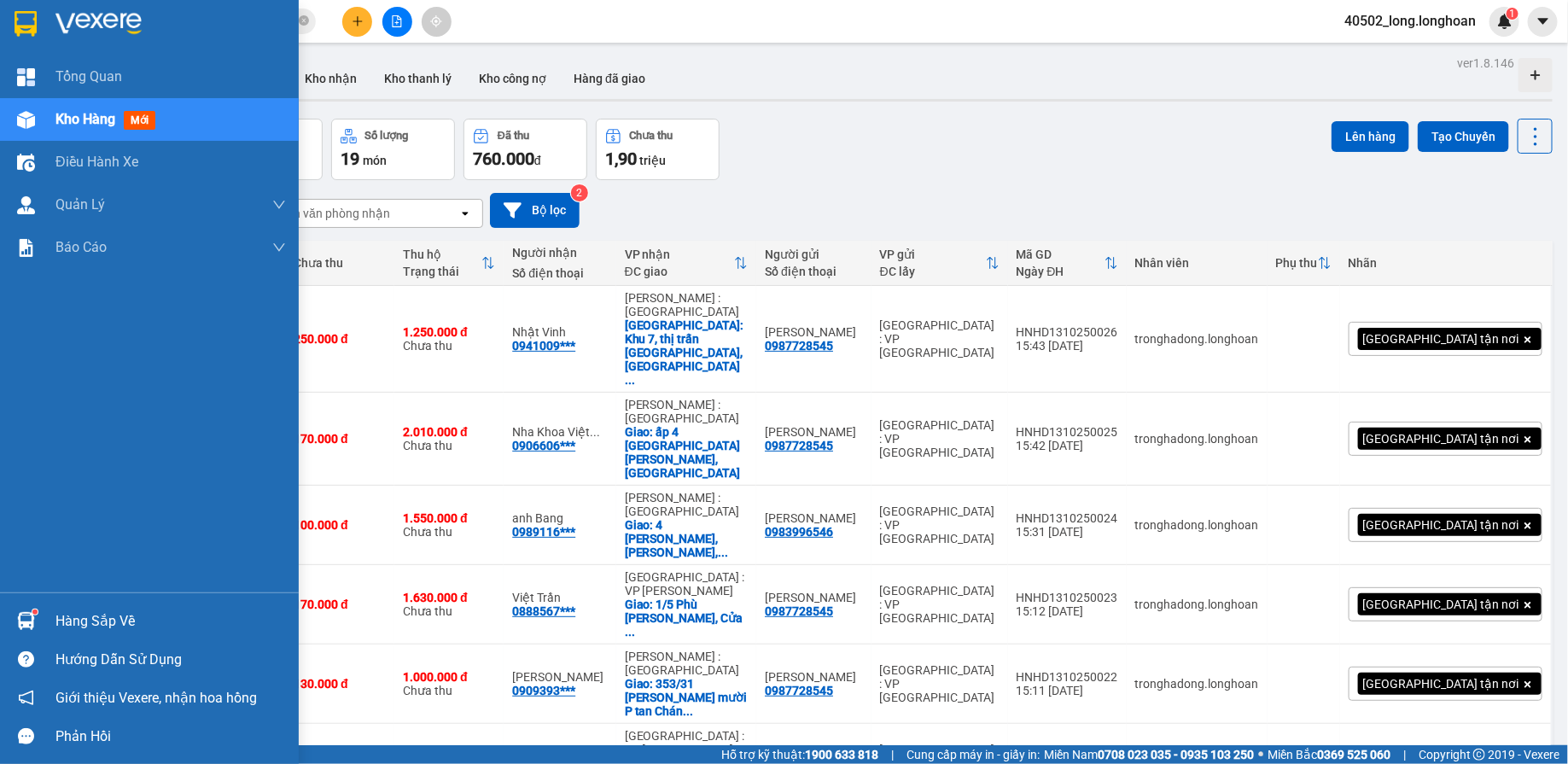
click at [52, 30] on div at bounding box center [149, 27] width 299 height 55
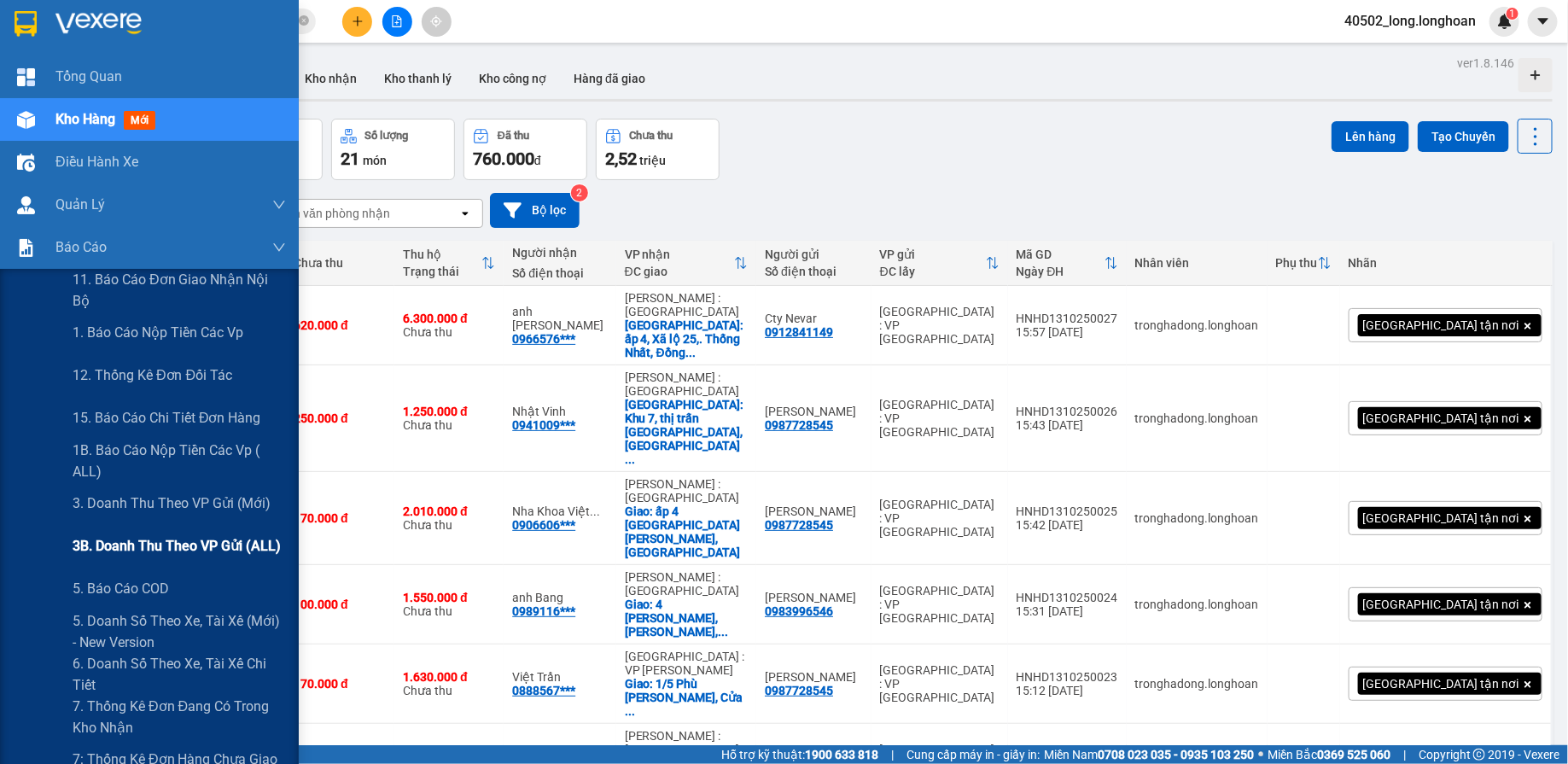
click at [185, 556] on span "3B. Doanh Thu theo VP Gửi (ALL)" at bounding box center [176, 545] width 209 height 22
